Goal: Information Seeking & Learning: Understand process/instructions

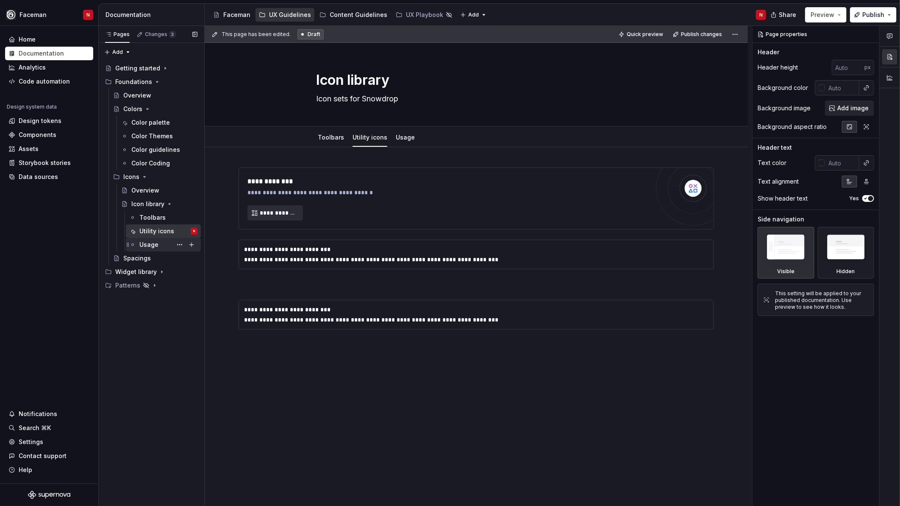
click at [156, 247] on div "Usage" at bounding box center [148, 244] width 19 height 8
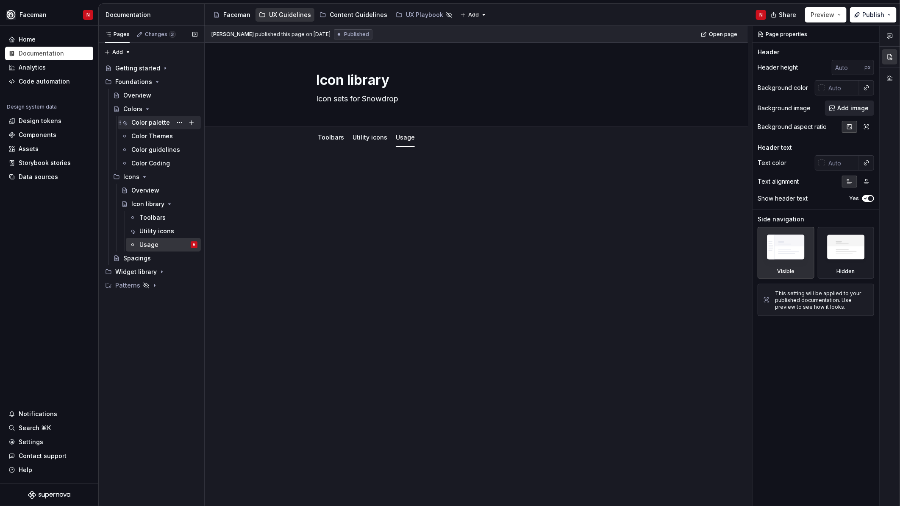
click at [151, 124] on div "Color palette" at bounding box center [150, 122] width 39 height 8
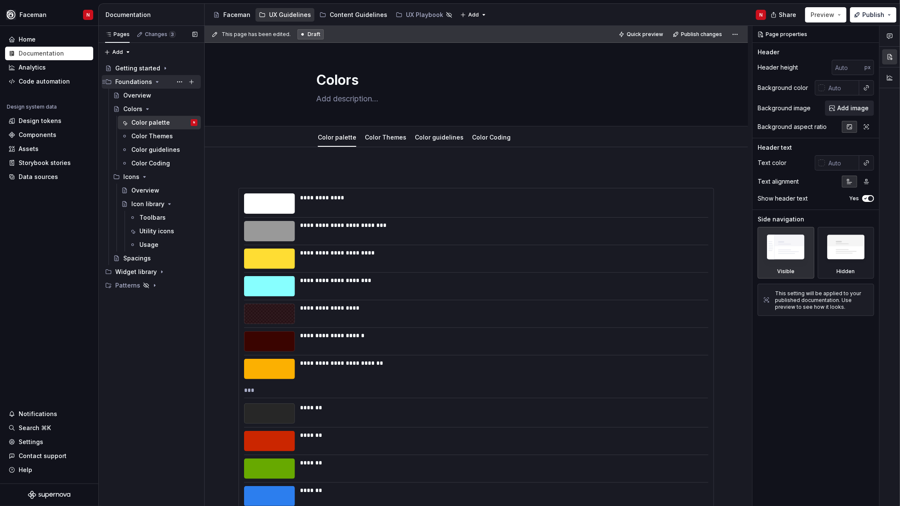
click at [148, 77] on div "Foundations" at bounding box center [156, 82] width 82 height 12
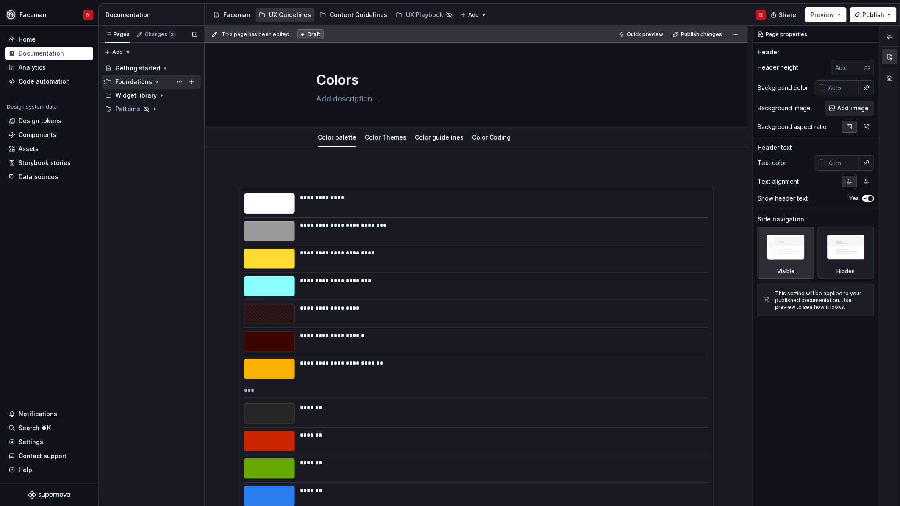
click at [148, 81] on div "Foundations" at bounding box center [133, 82] width 37 height 8
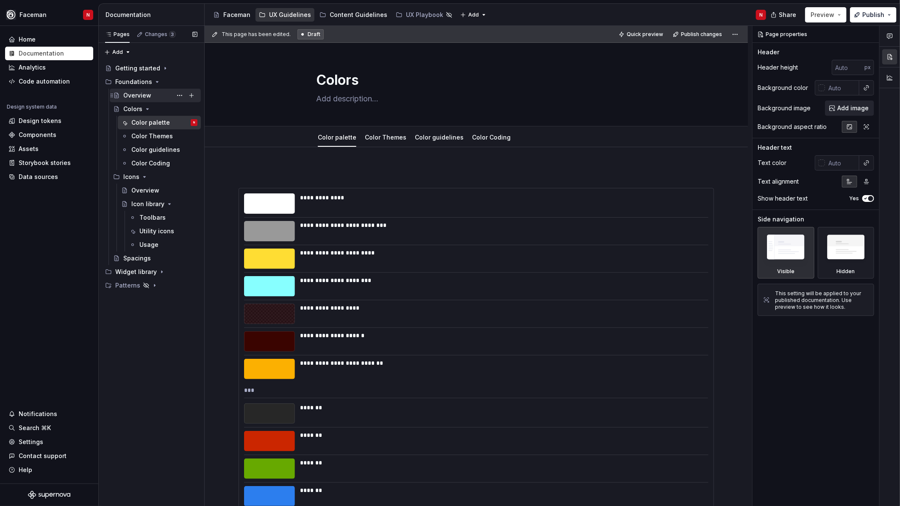
click at [149, 98] on div "Overview" at bounding box center [137, 95] width 28 height 8
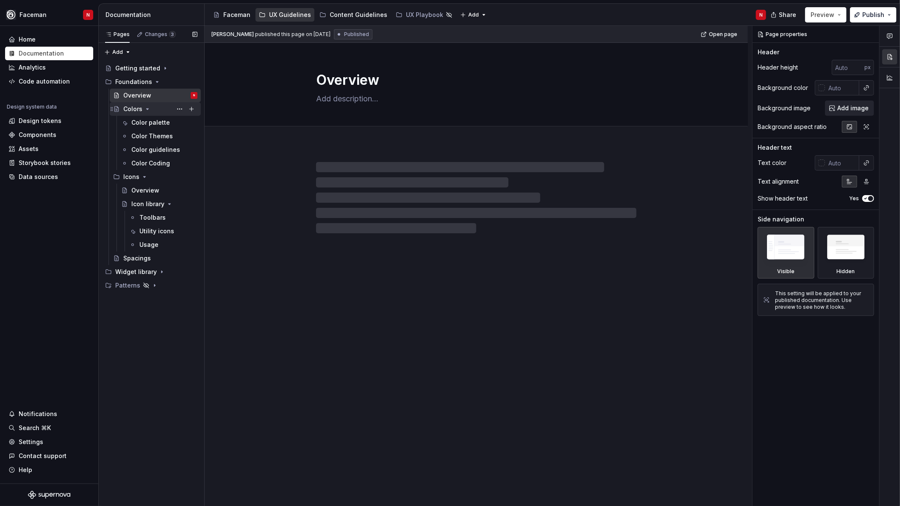
click at [144, 111] on icon "Page tree" at bounding box center [147, 109] width 7 height 7
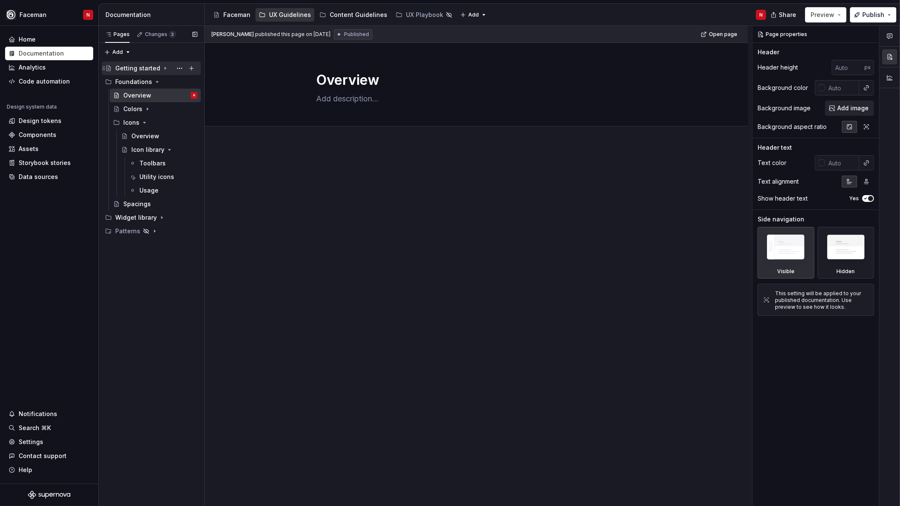
click at [142, 69] on div "Getting started" at bounding box center [137, 68] width 45 height 8
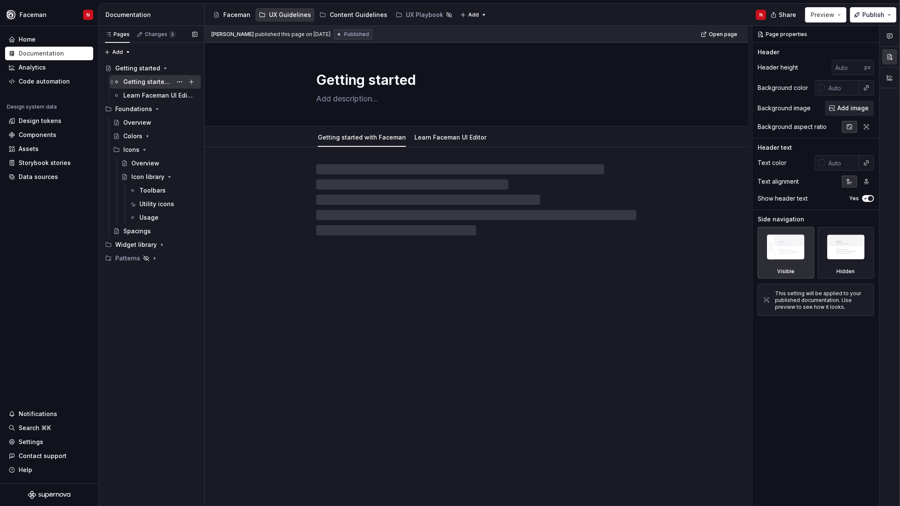
click at [142, 84] on div "Getting started with Faceman" at bounding box center [147, 82] width 49 height 8
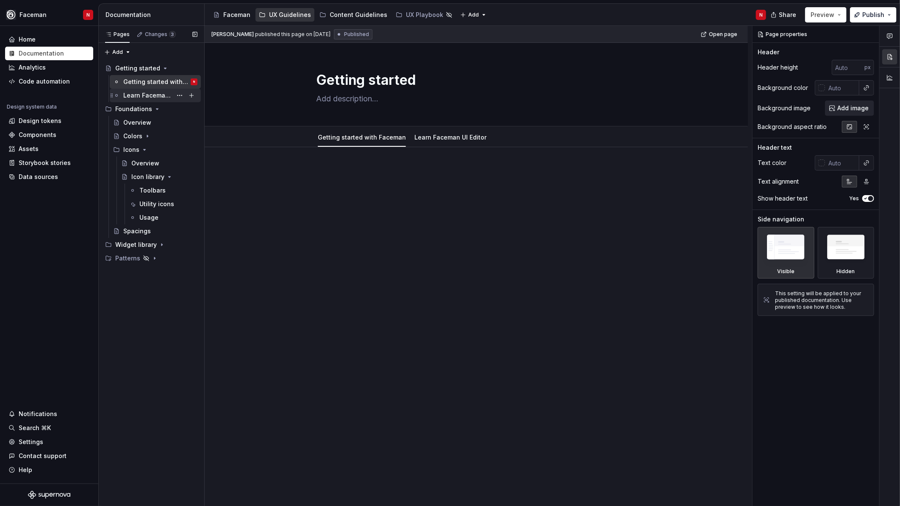
click at [141, 92] on div "Learn Faceman UI Editor" at bounding box center [147, 95] width 49 height 8
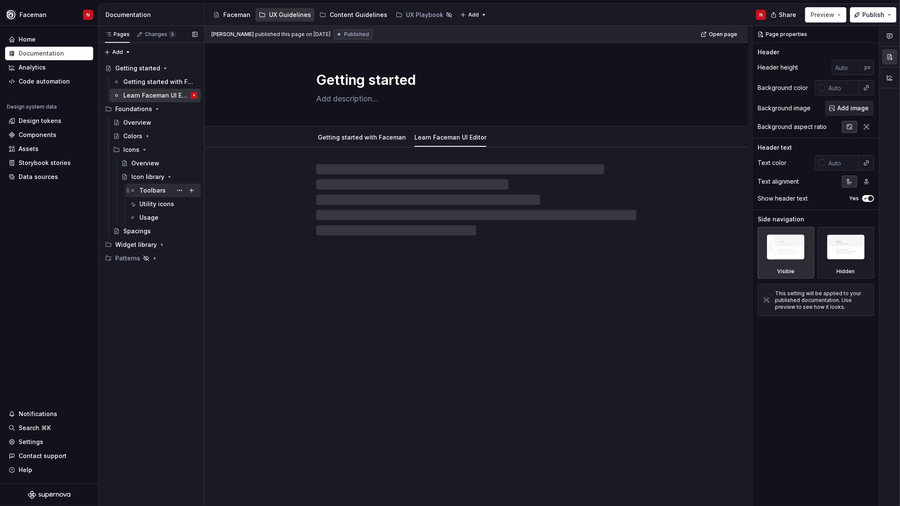
click at [148, 192] on div "Toolbars" at bounding box center [152, 190] width 26 height 8
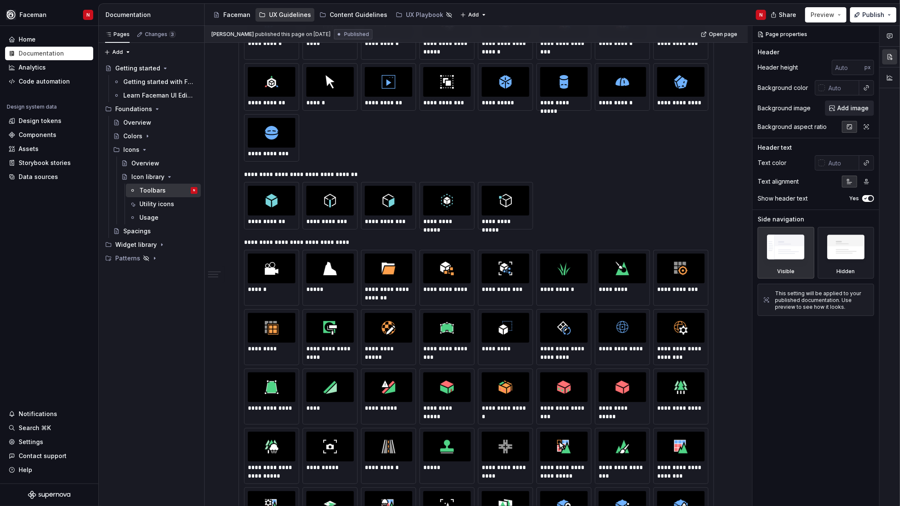
scroll to position [471, 0]
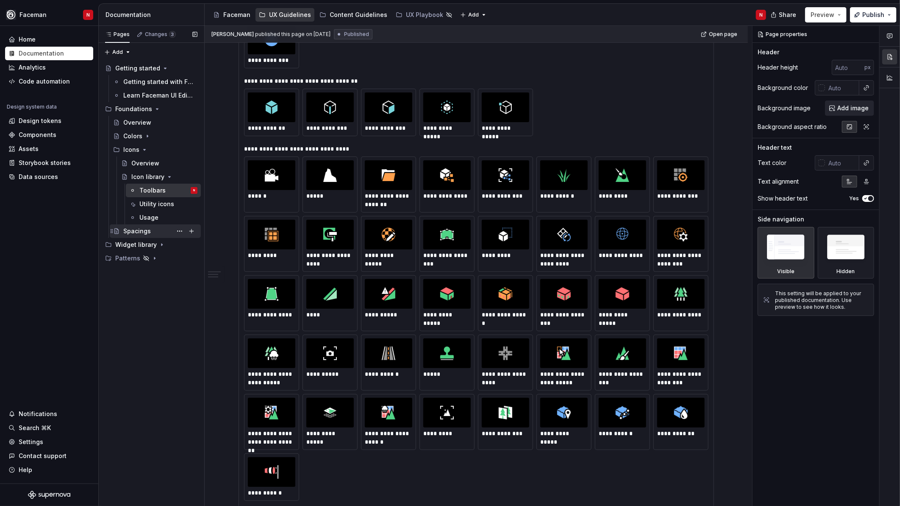
click at [143, 228] on div "Spacings" at bounding box center [137, 231] width 28 height 8
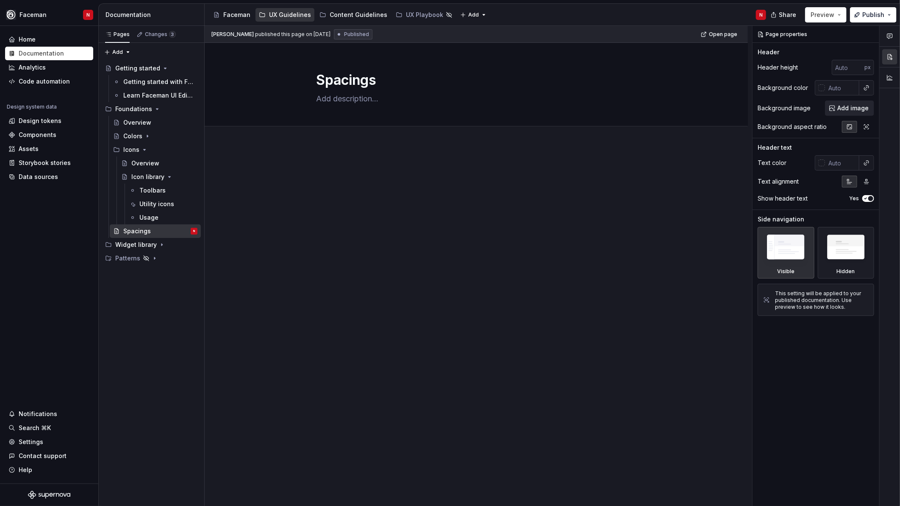
type textarea "*"
